Goal: Information Seeking & Learning: Learn about a topic

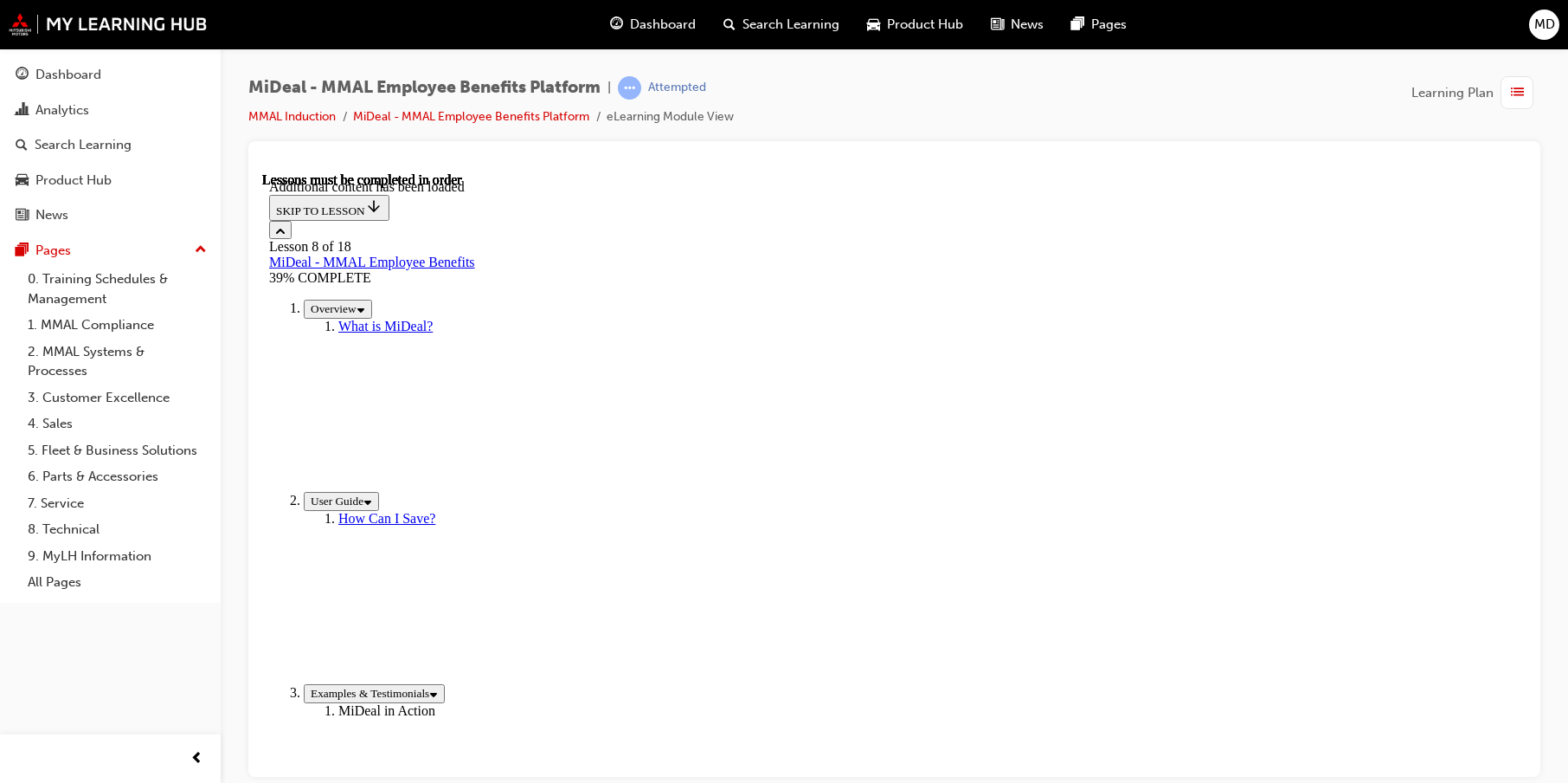
scroll to position [173, 0]
drag, startPoint x: 822, startPoint y: 400, endPoint x: 1004, endPoint y: 388, distance: 182.4
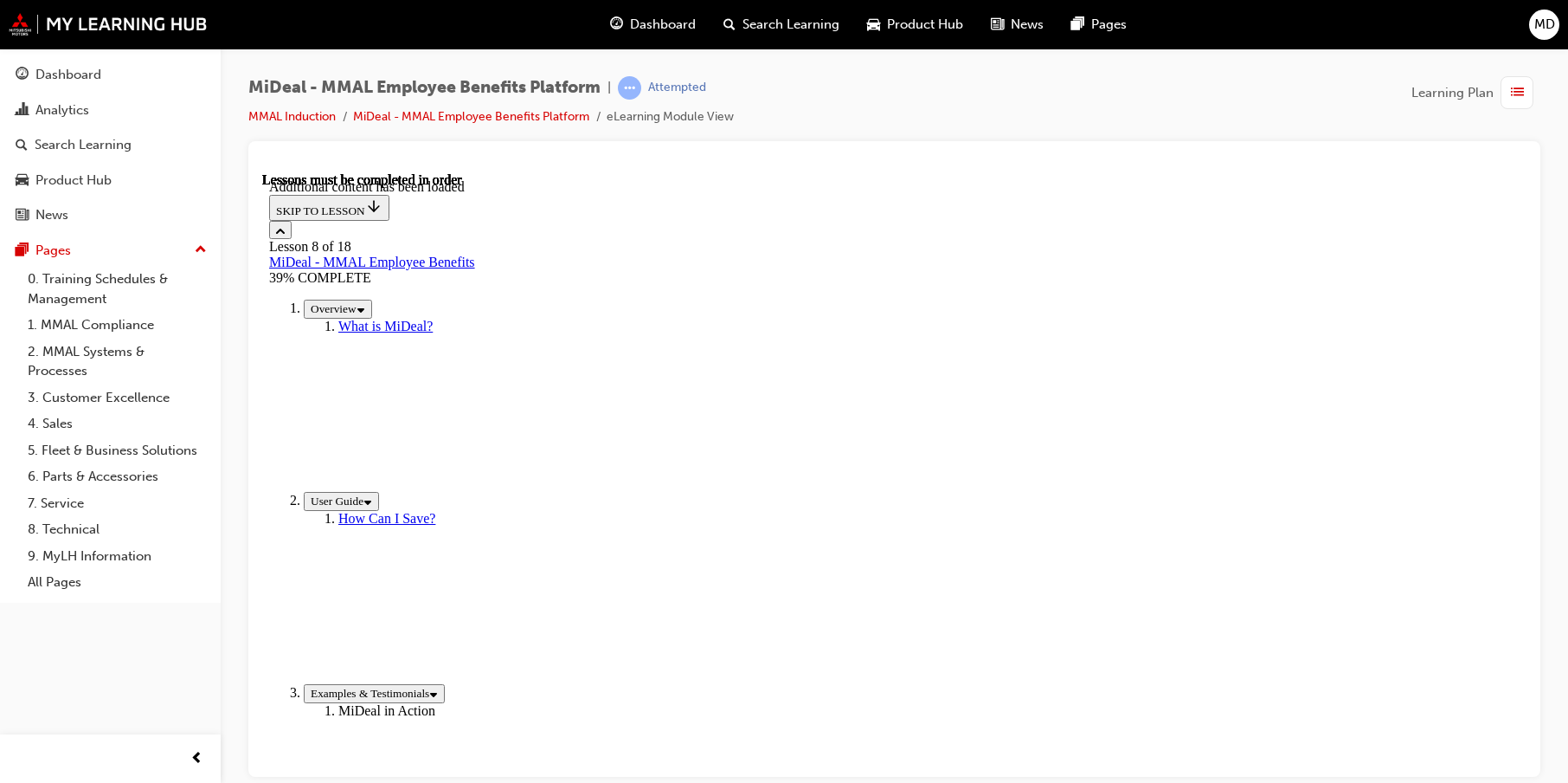
drag, startPoint x: 1000, startPoint y: 395, endPoint x: 1091, endPoint y: 399, distance: 91.1
drag, startPoint x: 1088, startPoint y: 400, endPoint x: 1194, endPoint y: 400, distance: 106.0
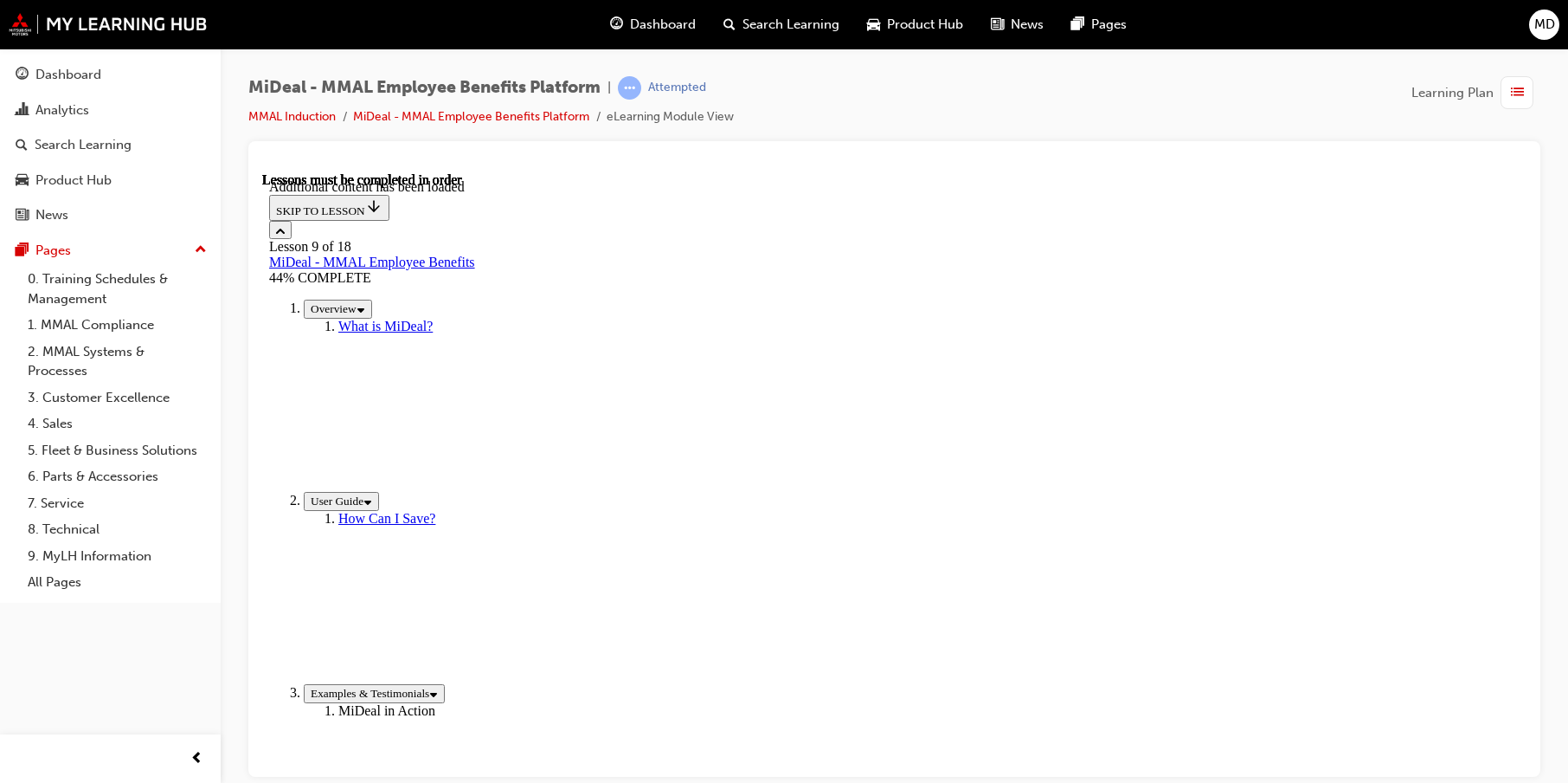
scroll to position [562, 0]
drag, startPoint x: 486, startPoint y: 417, endPoint x: 1194, endPoint y: 413, distance: 708.0
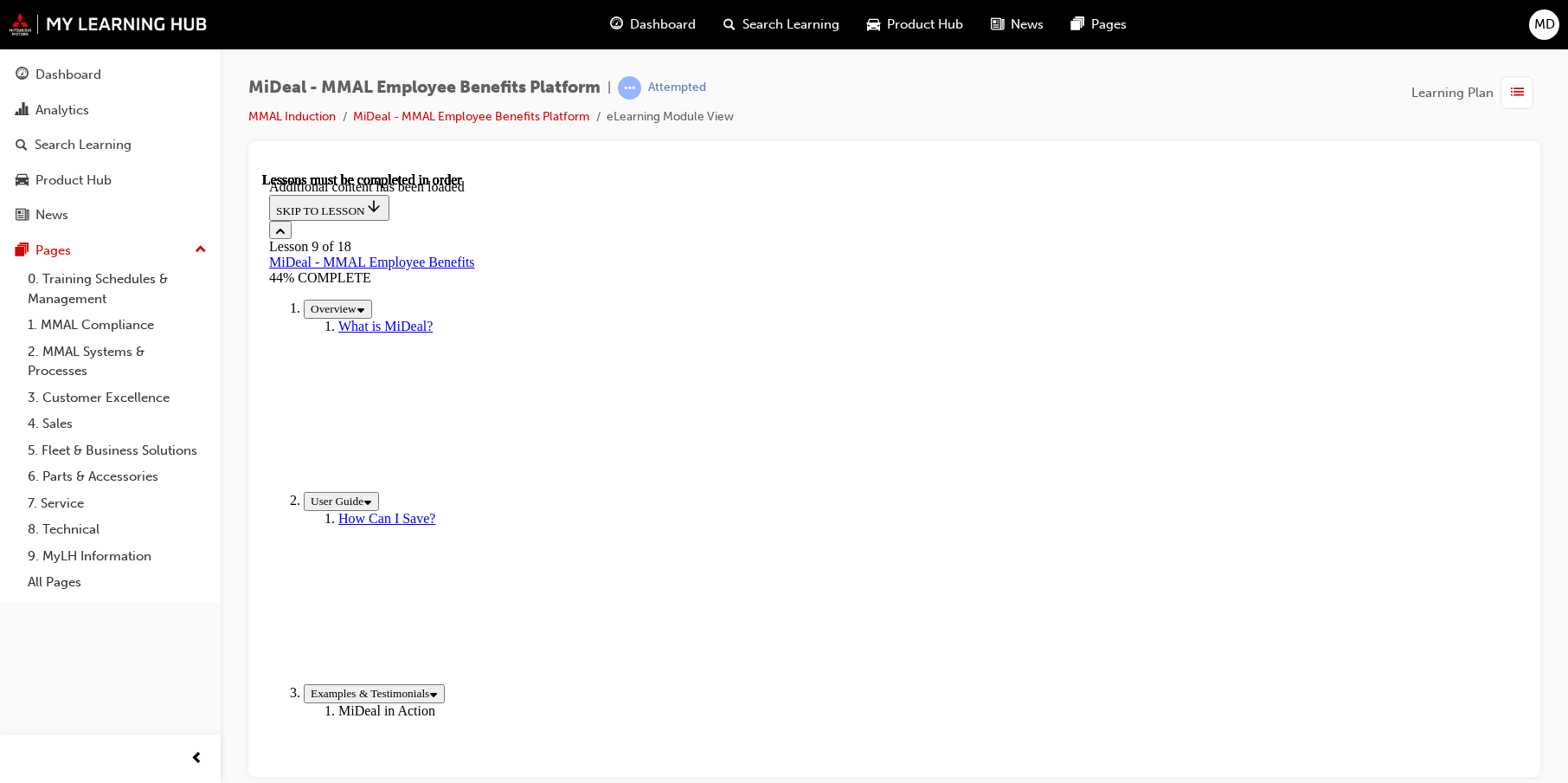
scroll to position [668, 0]
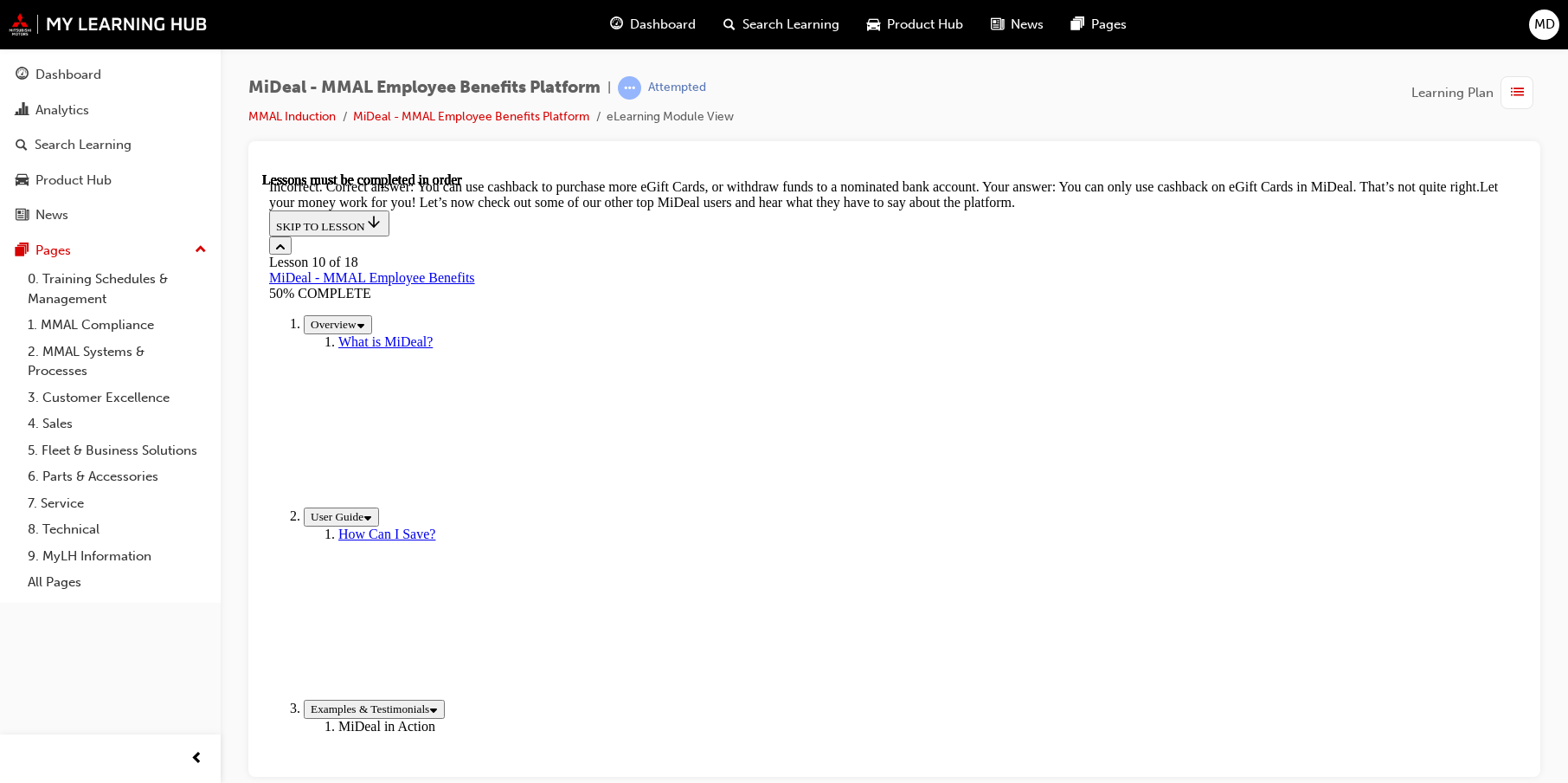
scroll to position [594, 0]
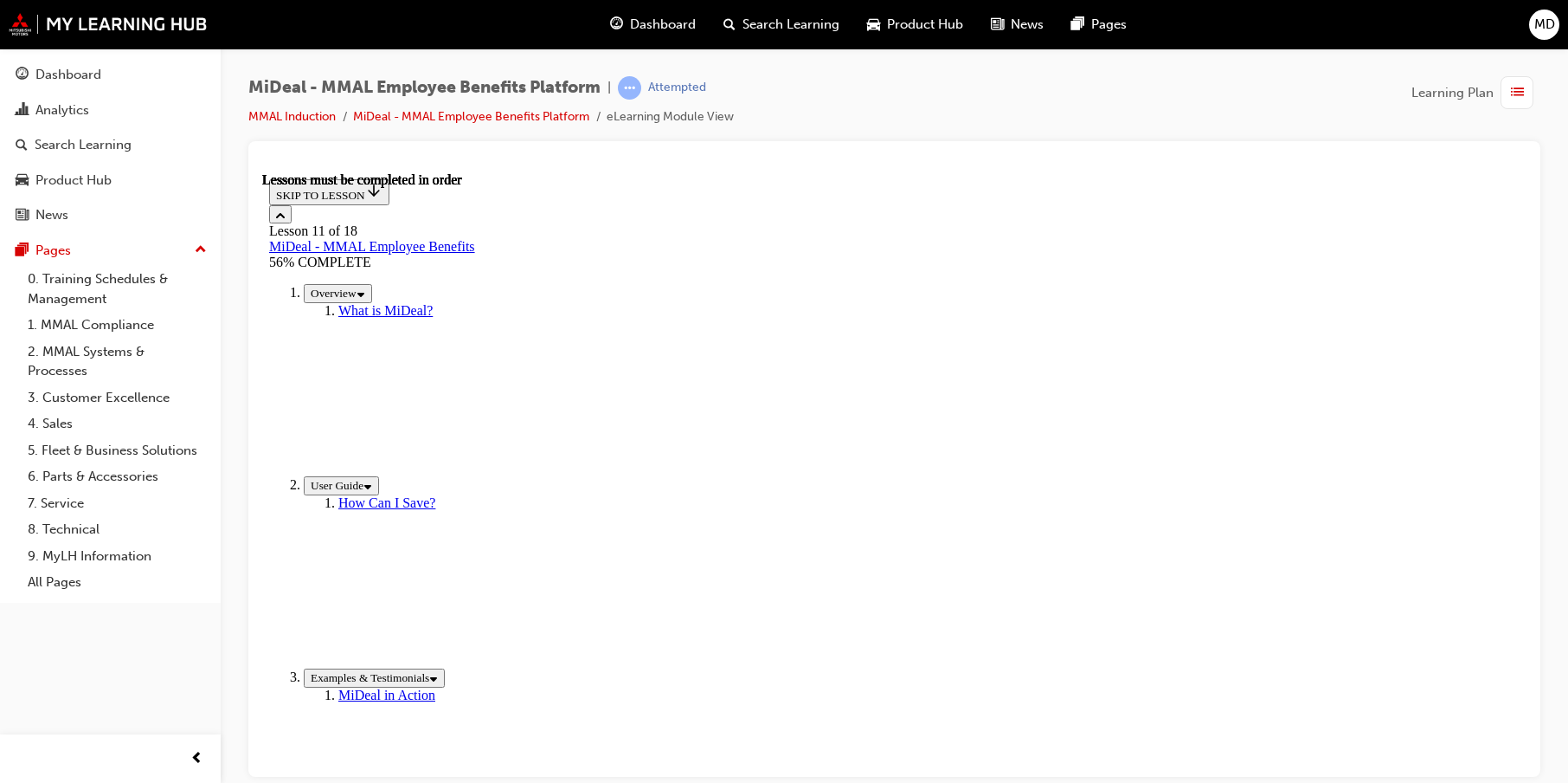
scroll to position [2678, 0]
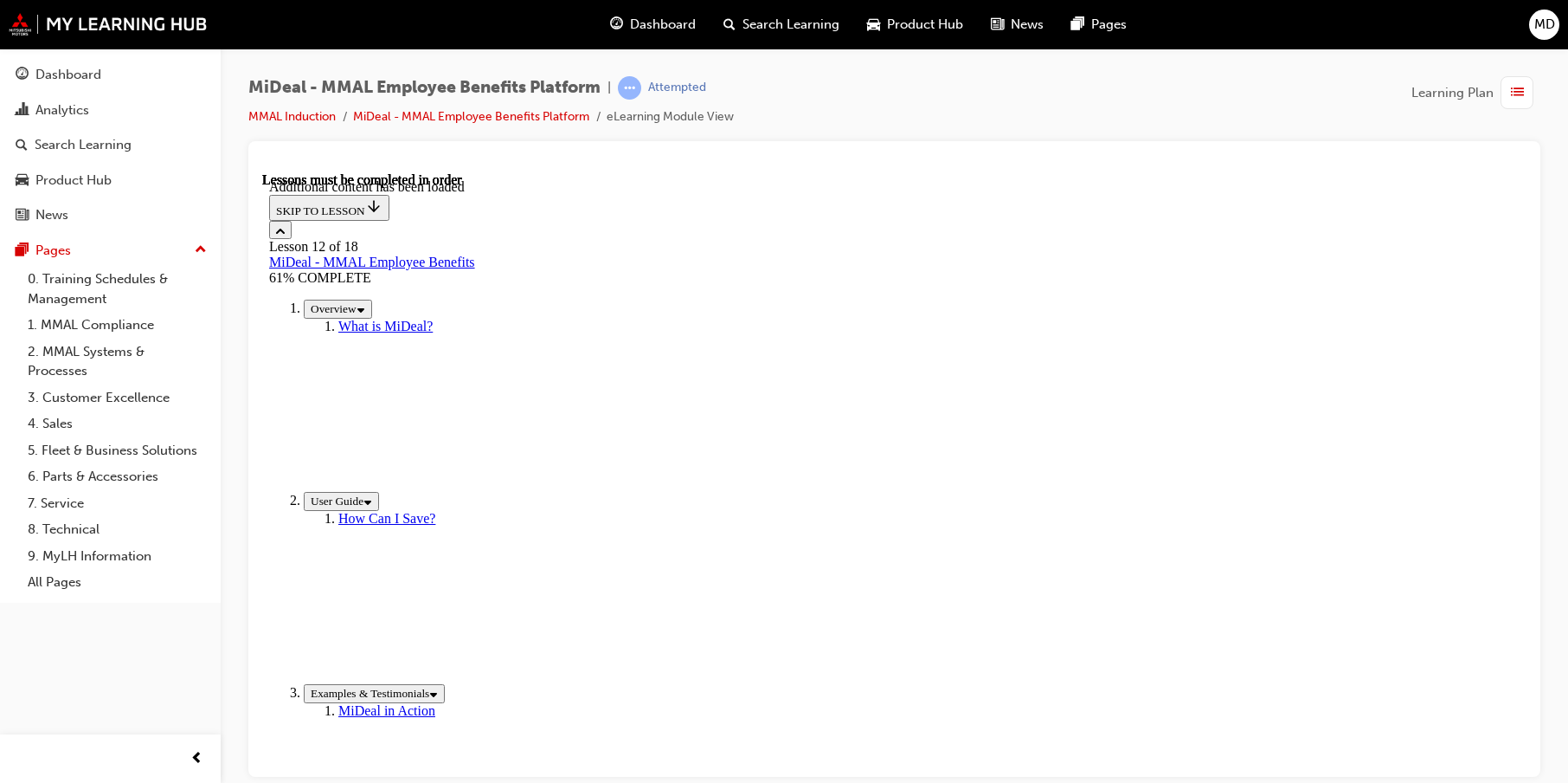
scroll to position [1446, 0]
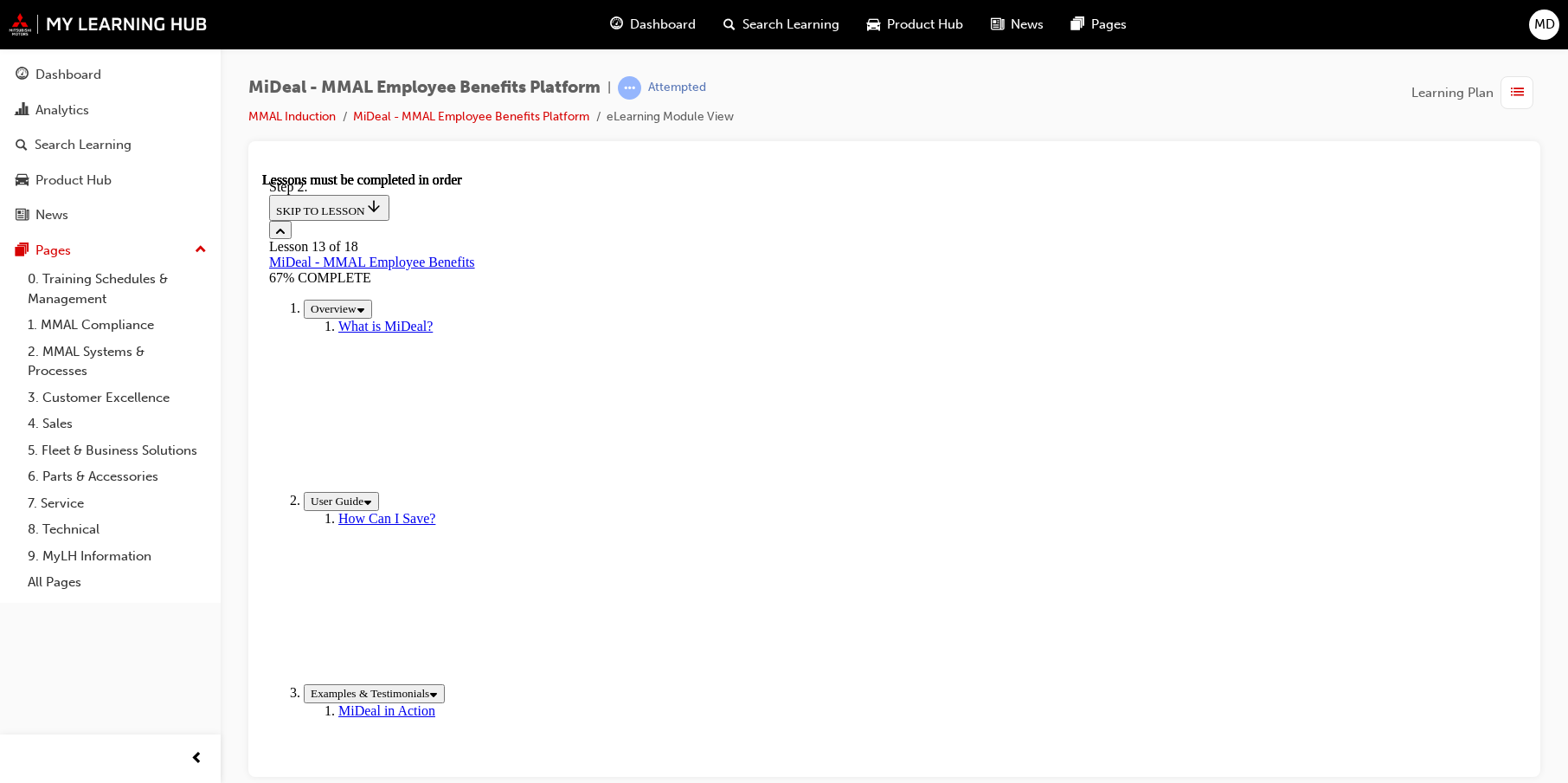
scroll to position [111, 0]
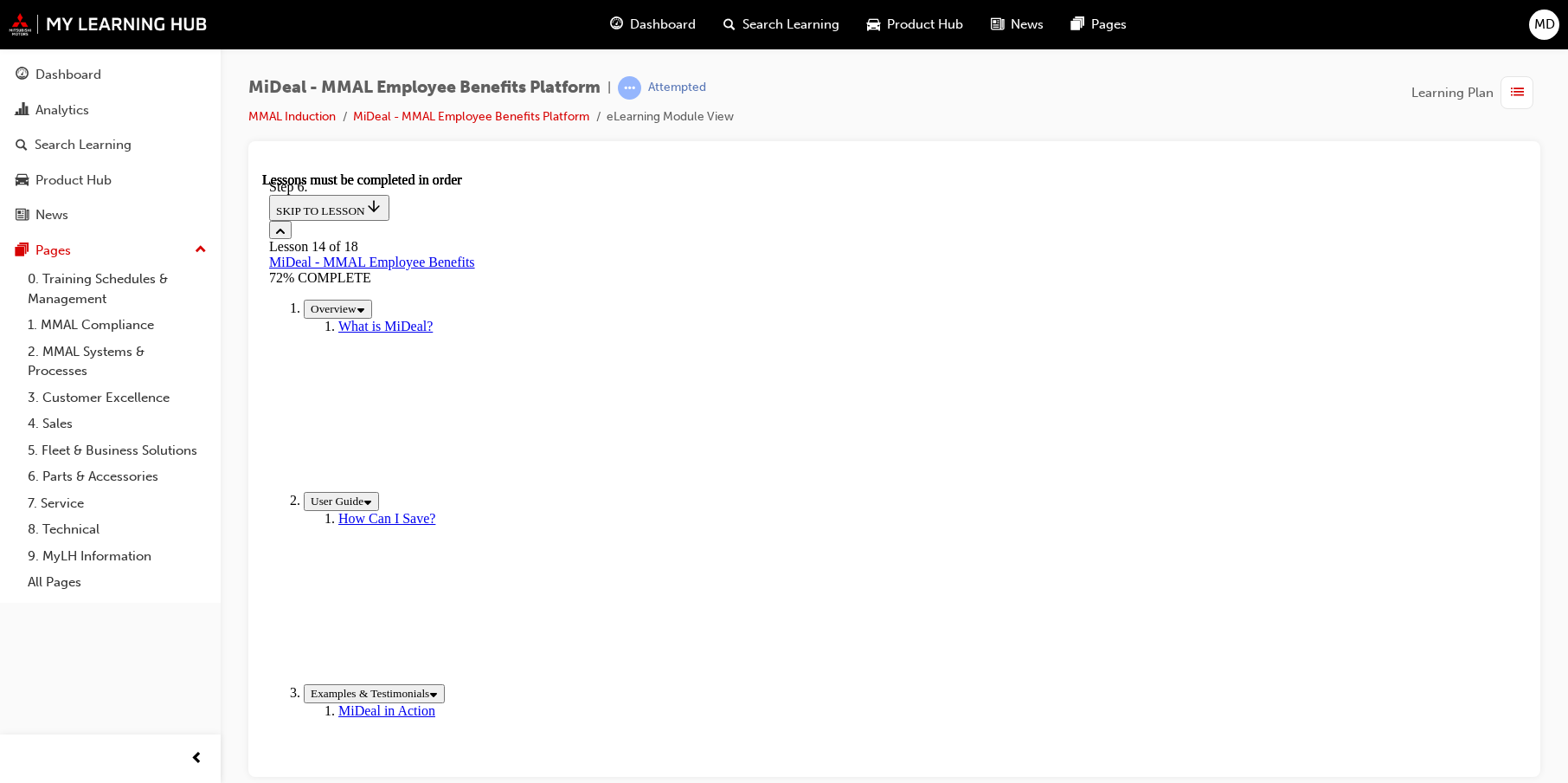
drag, startPoint x: 578, startPoint y: 685, endPoint x: 659, endPoint y: 689, distance: 81.1
drag, startPoint x: 655, startPoint y: 689, endPoint x: 903, endPoint y: 688, distance: 248.0
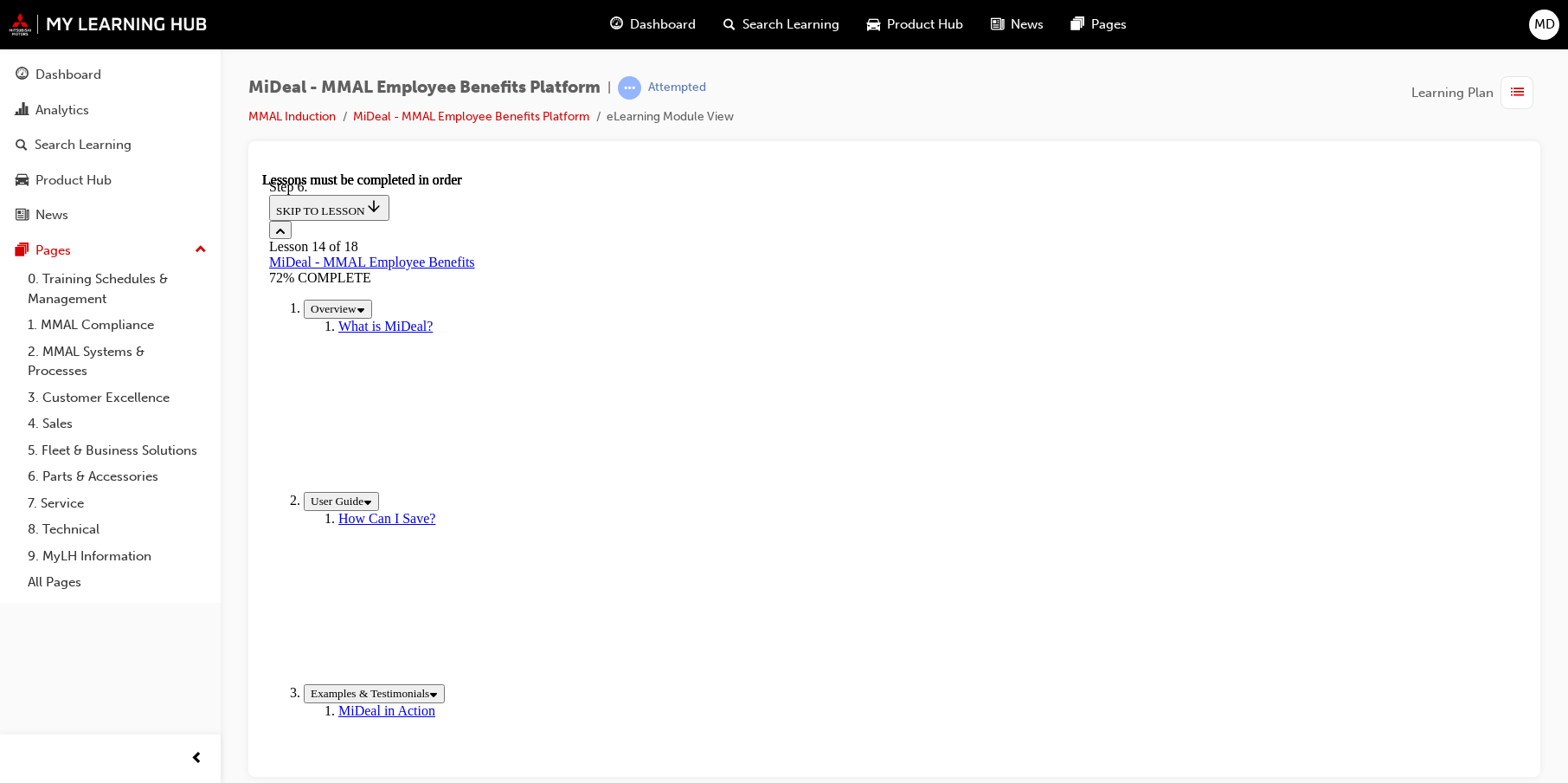
drag, startPoint x: 904, startPoint y: 690, endPoint x: 1177, endPoint y: 691, distance: 273.0
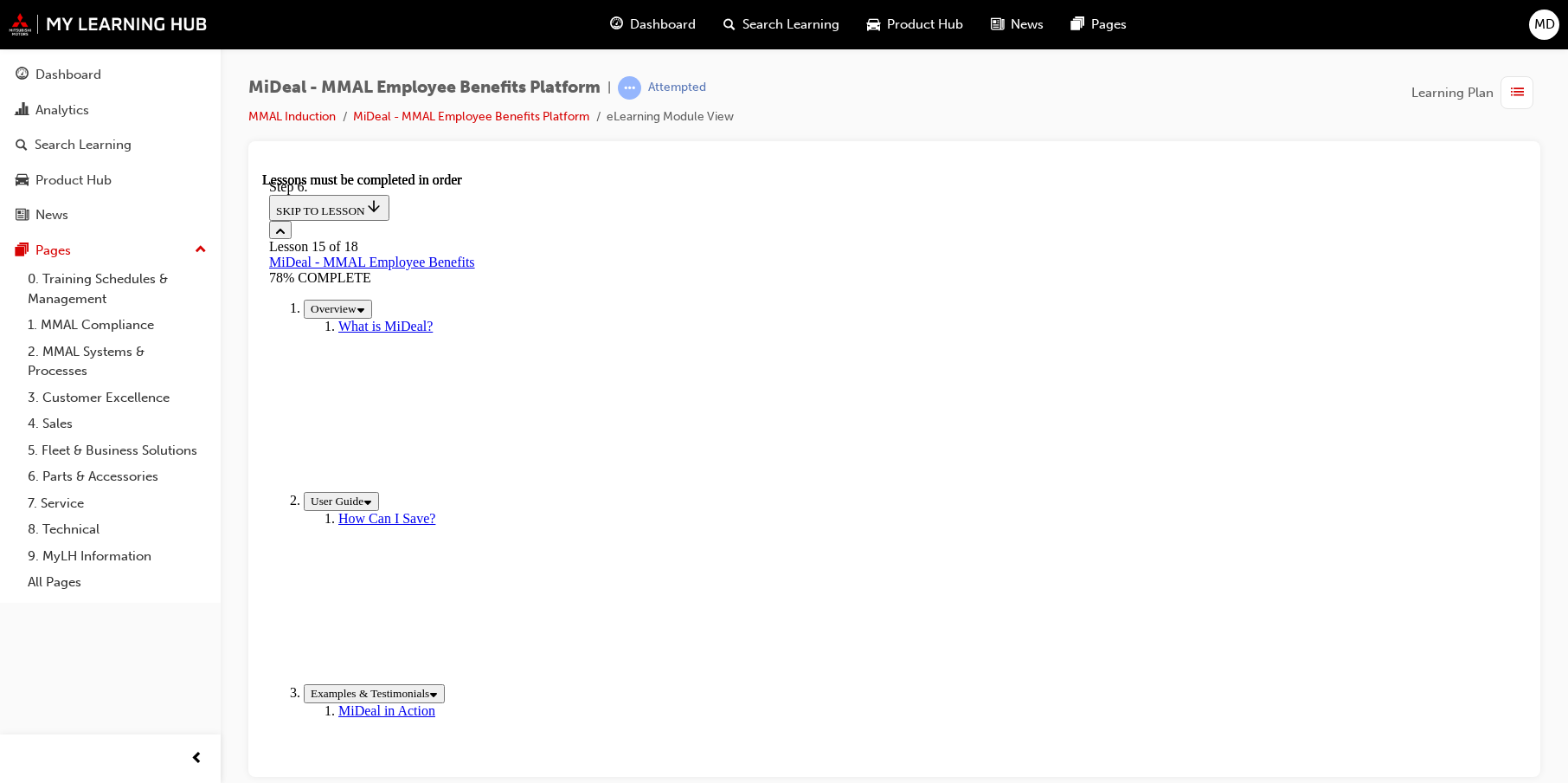
scroll to position [862, 0]
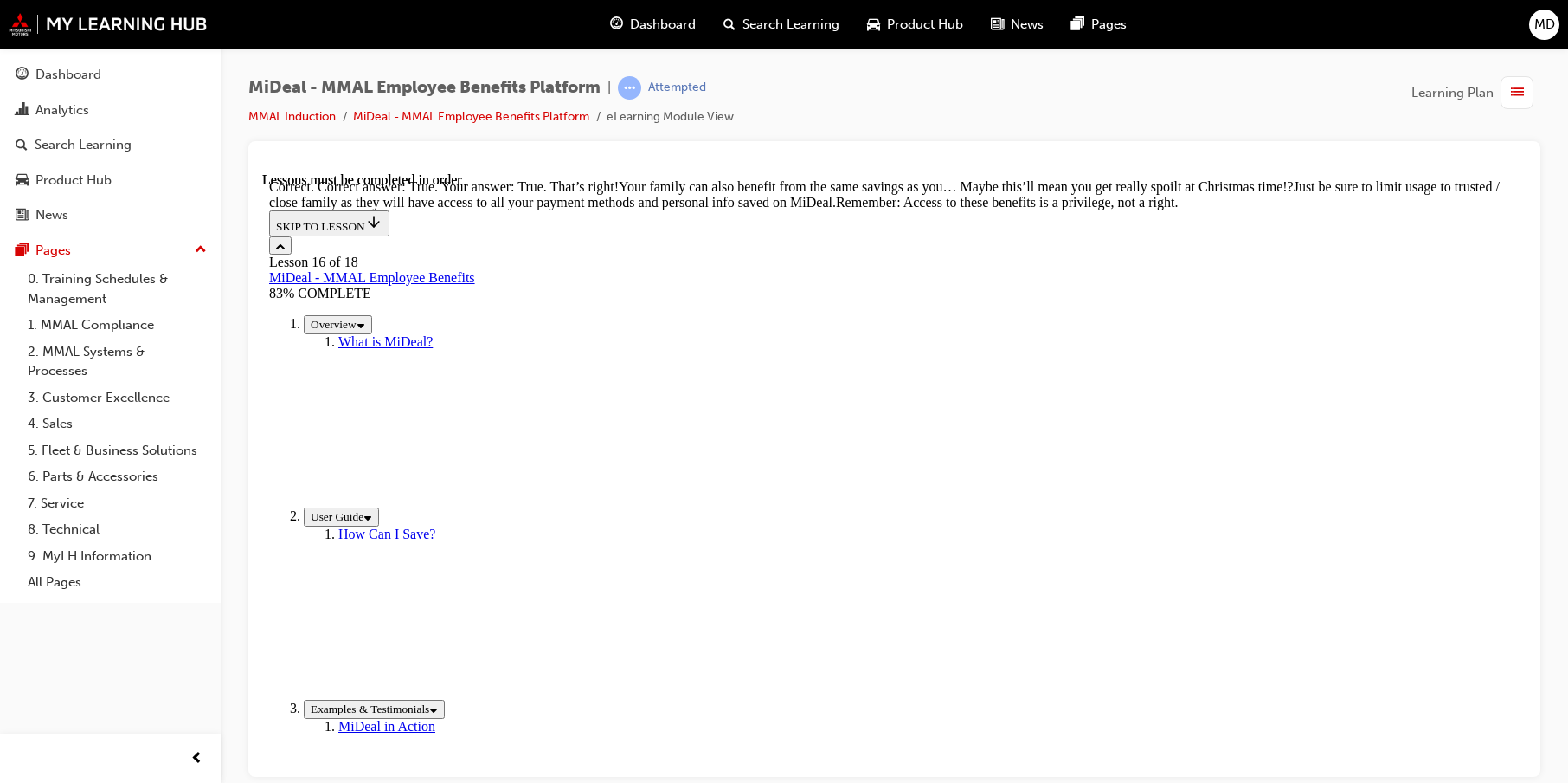
scroll to position [458, 0]
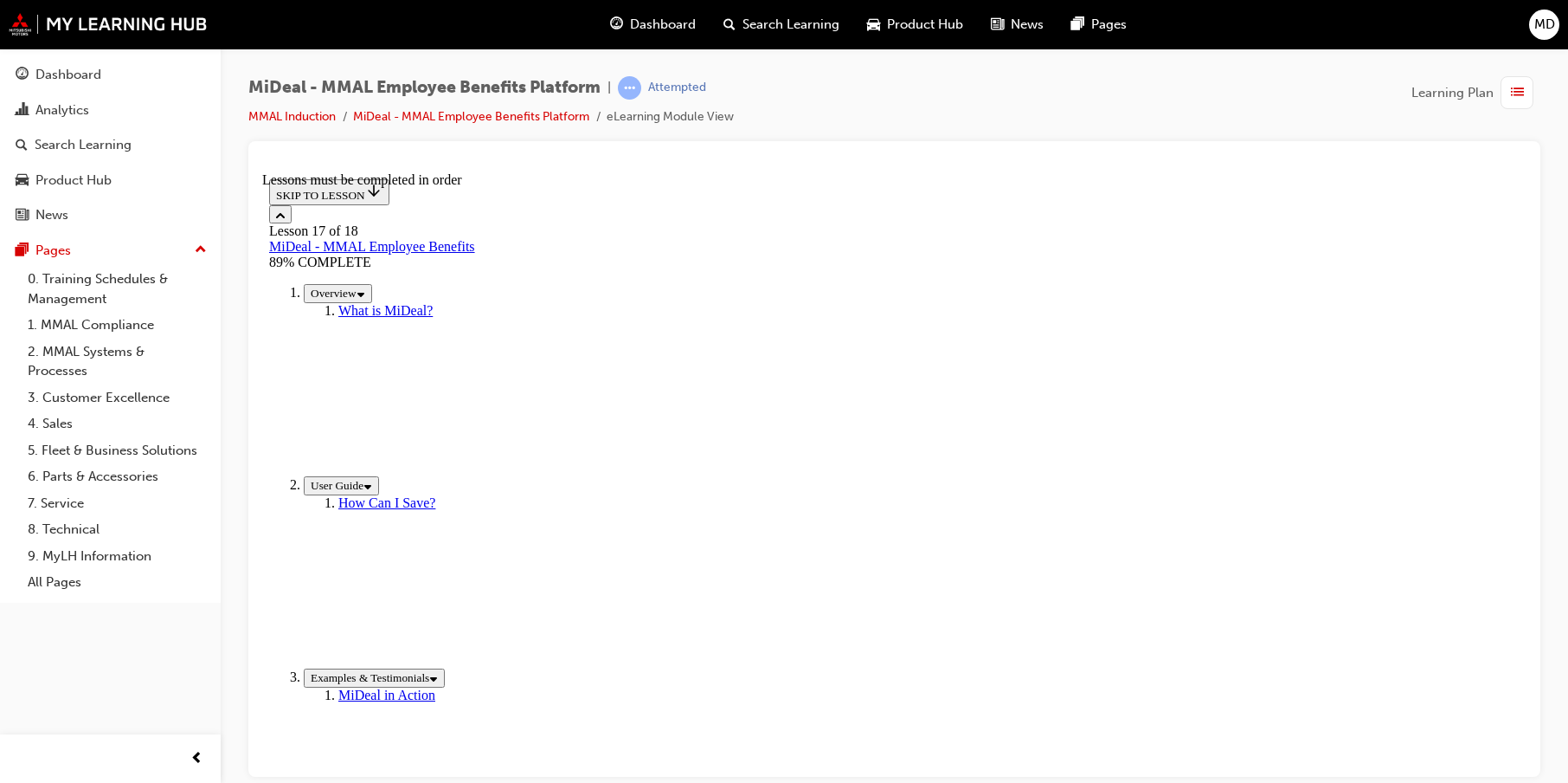
scroll to position [147, 0]
drag, startPoint x: 574, startPoint y: 569, endPoint x: 569, endPoint y: 610, distance: 41.3
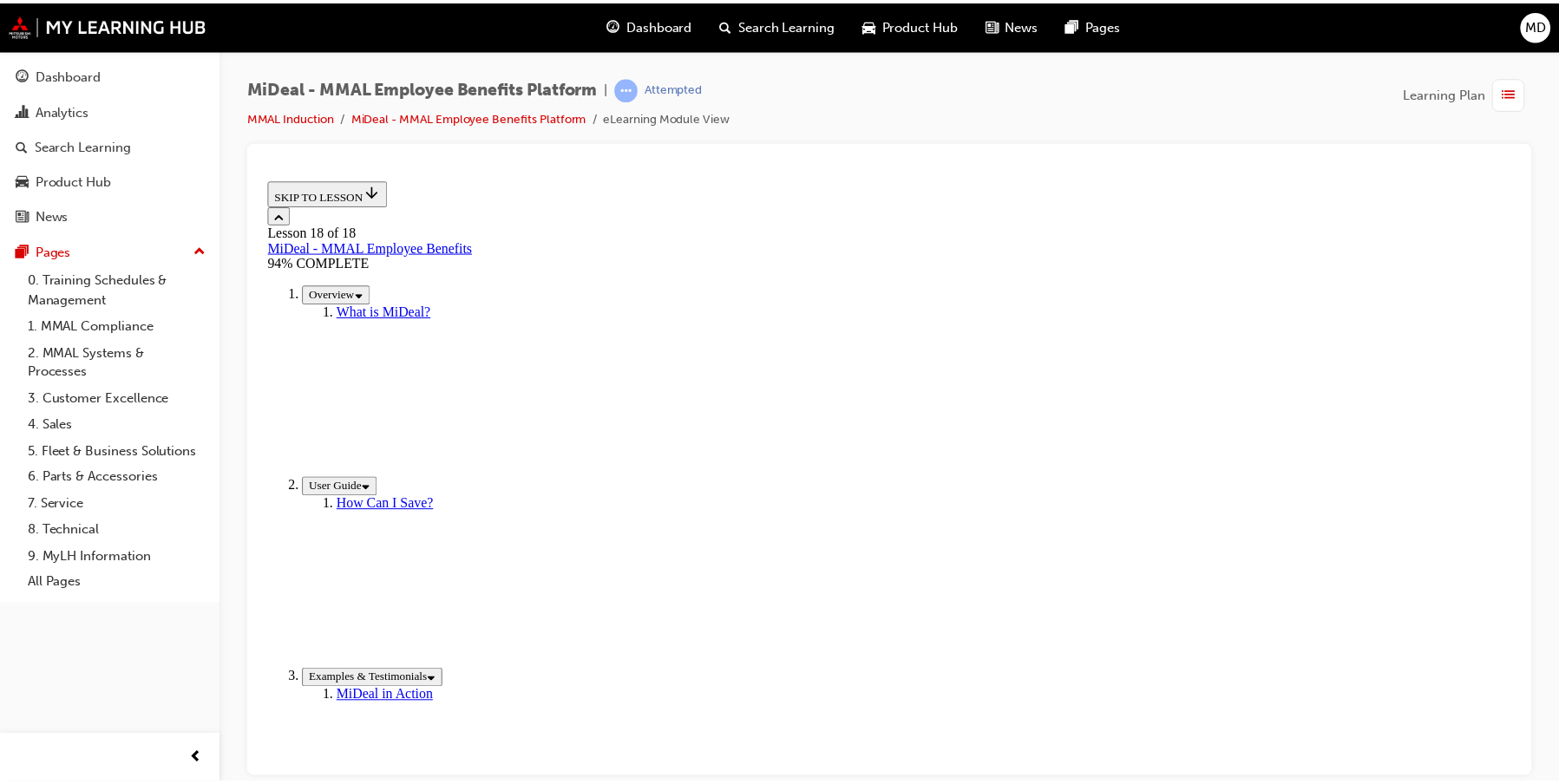
scroll to position [127, 0]
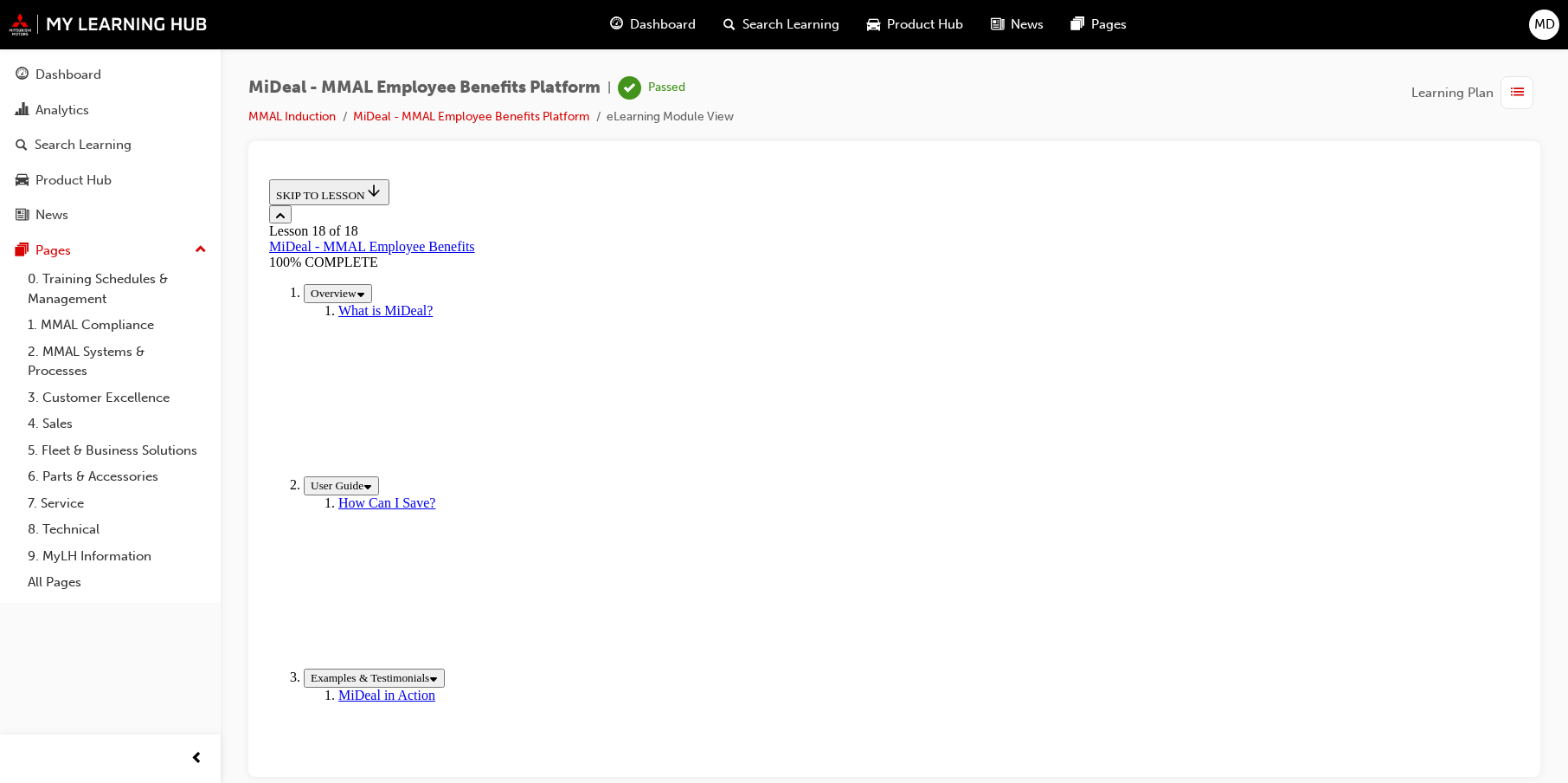
click at [674, 23] on span "Dashboard" at bounding box center [663, 24] width 66 height 20
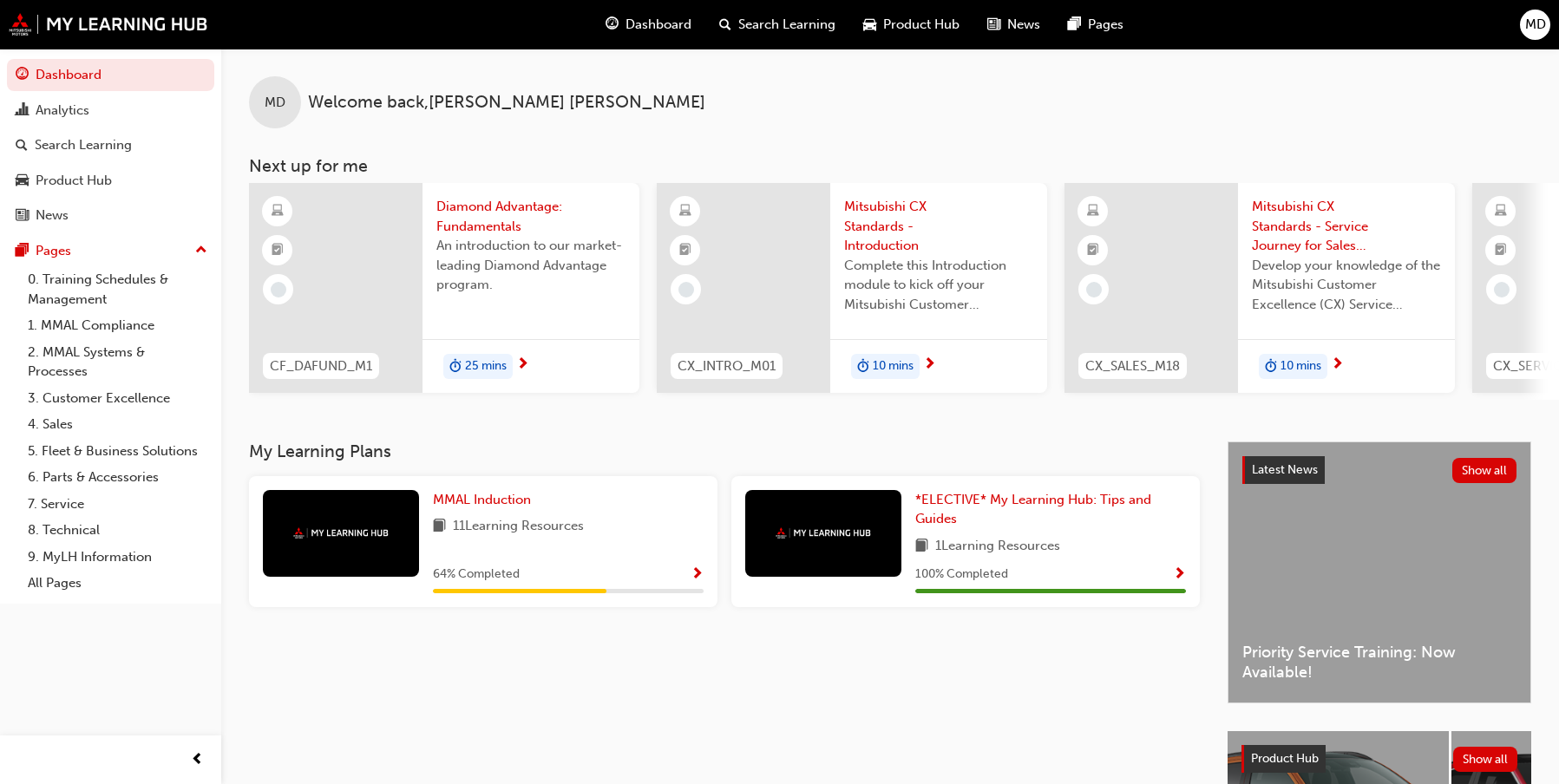
click at [323, 553] on div at bounding box center [340, 534] width 156 height 87
click at [699, 576] on span "Show Progress" at bounding box center [696, 575] width 13 height 15
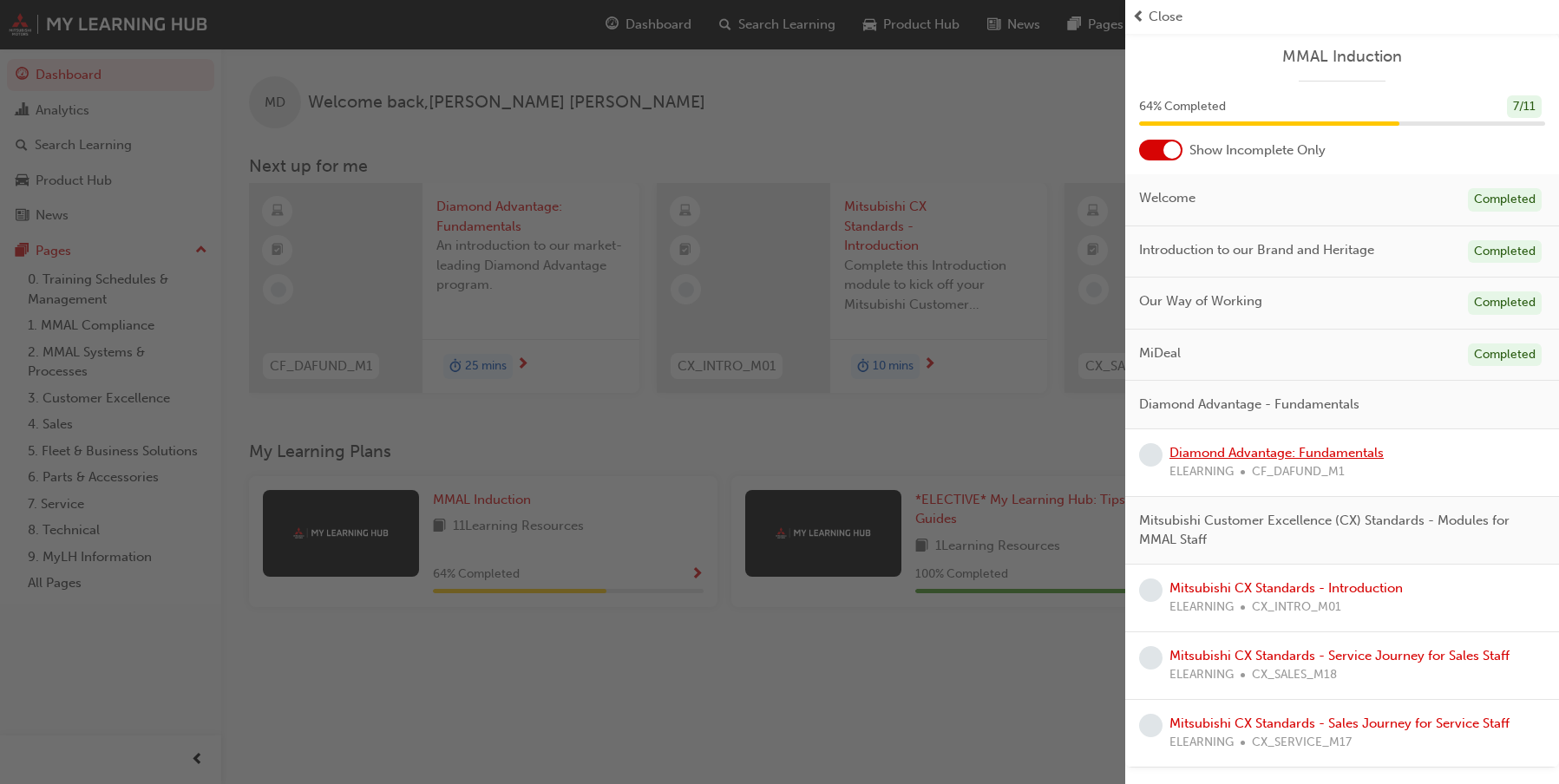
click at [1201, 452] on link "Diamond Advantage: Fundamentals" at bounding box center [1277, 452] width 215 height 15
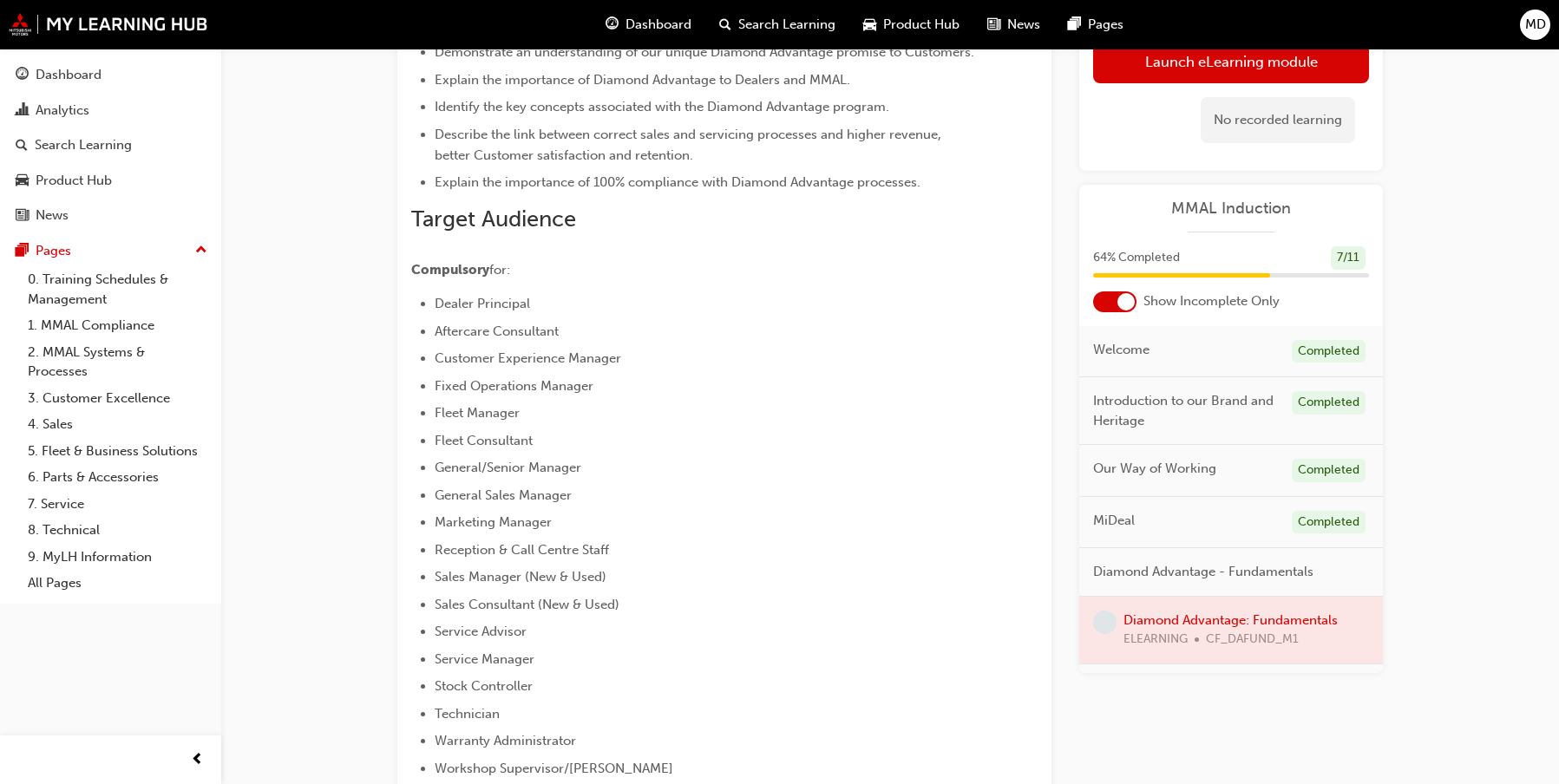
scroll to position [520, 0]
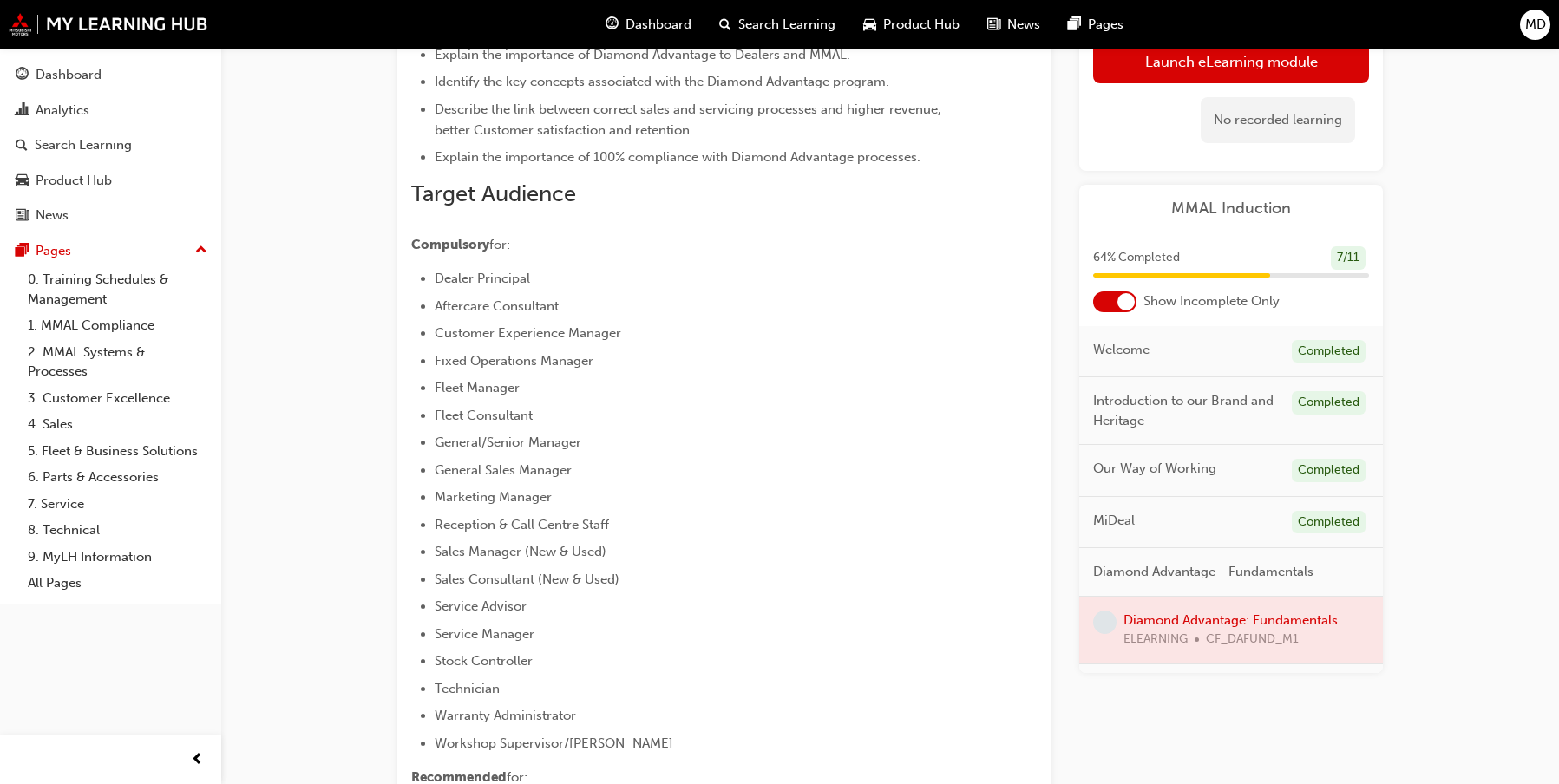
click at [1221, 620] on div at bounding box center [1231, 629] width 304 height 67
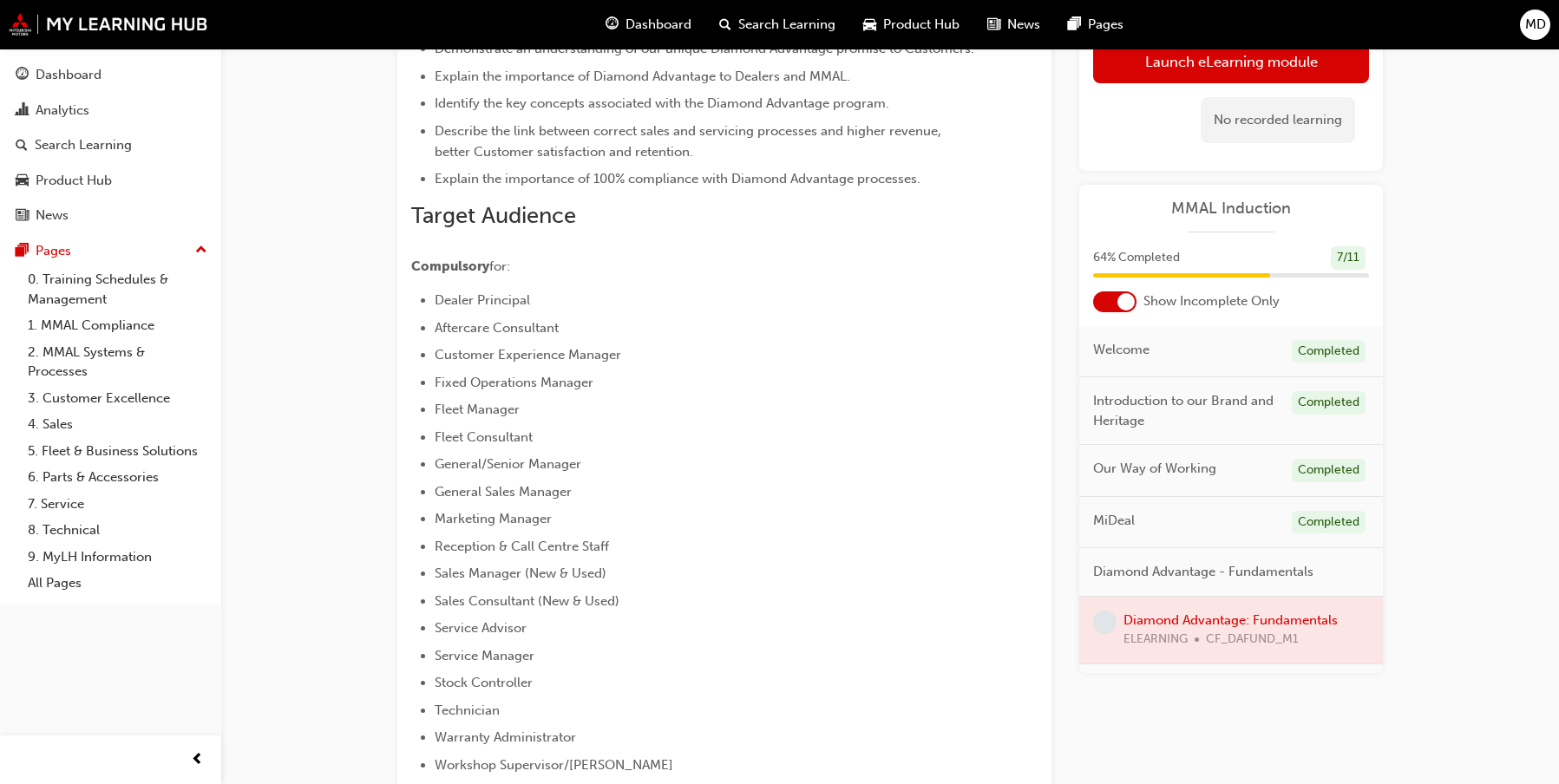
scroll to position [347, 0]
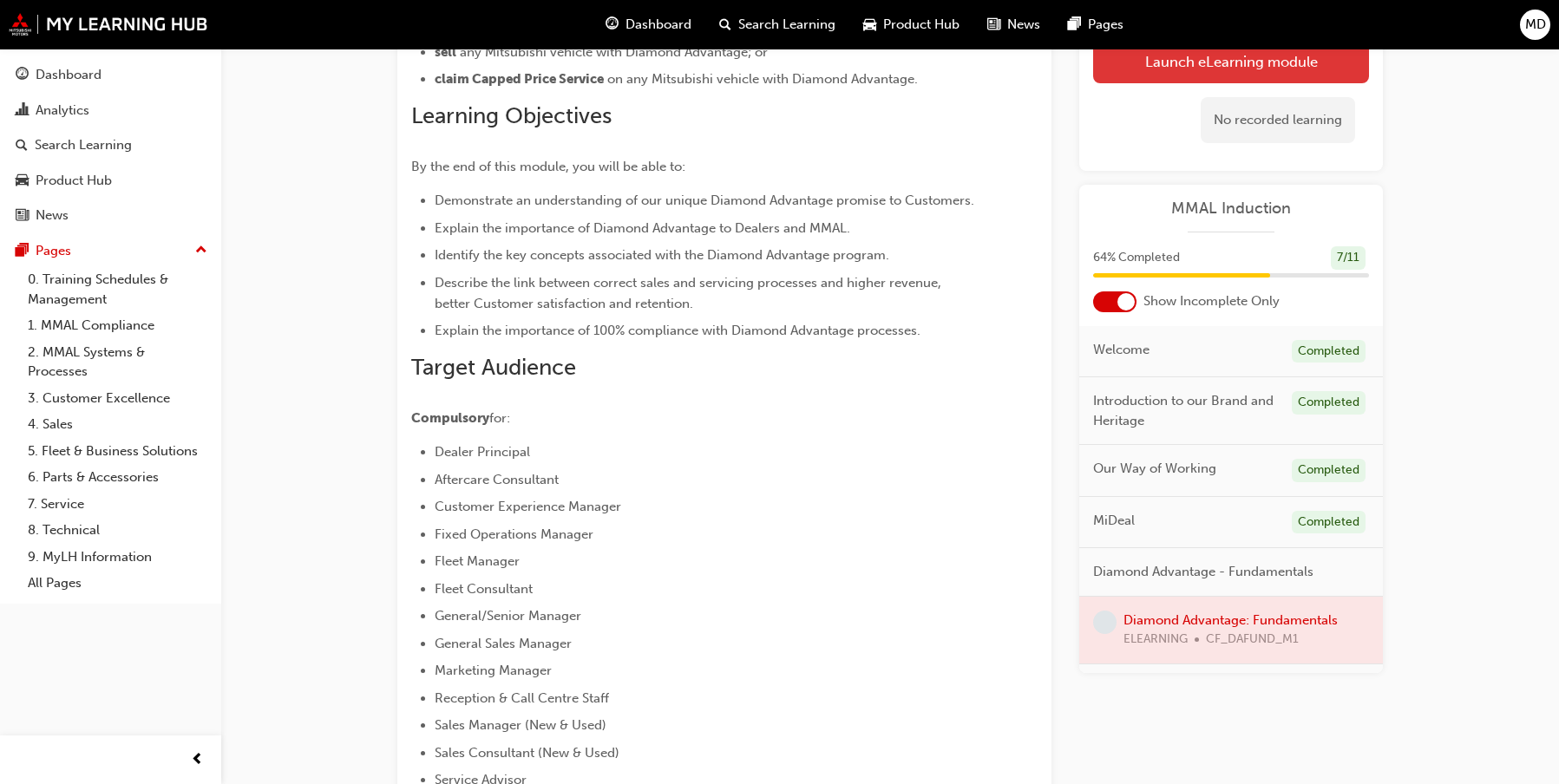
click at [1162, 60] on link "Launch eLearning module" at bounding box center [1230, 61] width 276 height 44
